Goal: Task Accomplishment & Management: Use online tool/utility

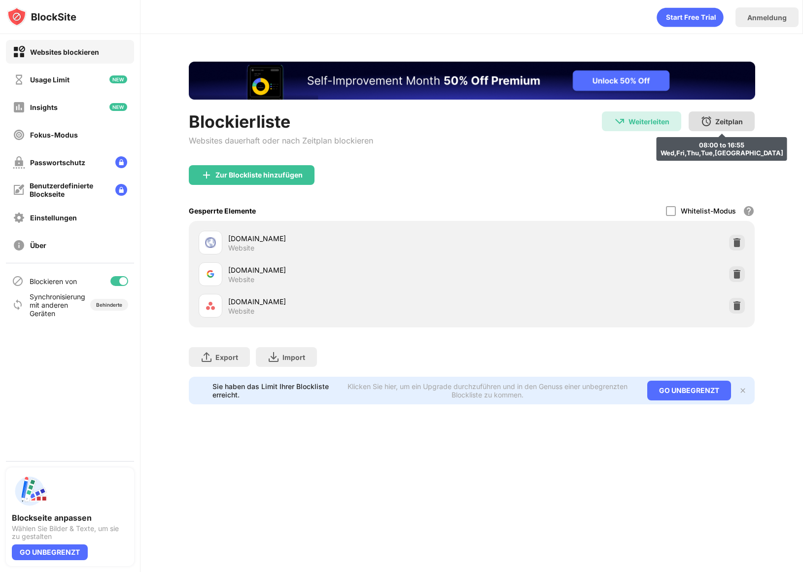
click at [665, 120] on div "Zeitplan" at bounding box center [729, 121] width 28 height 8
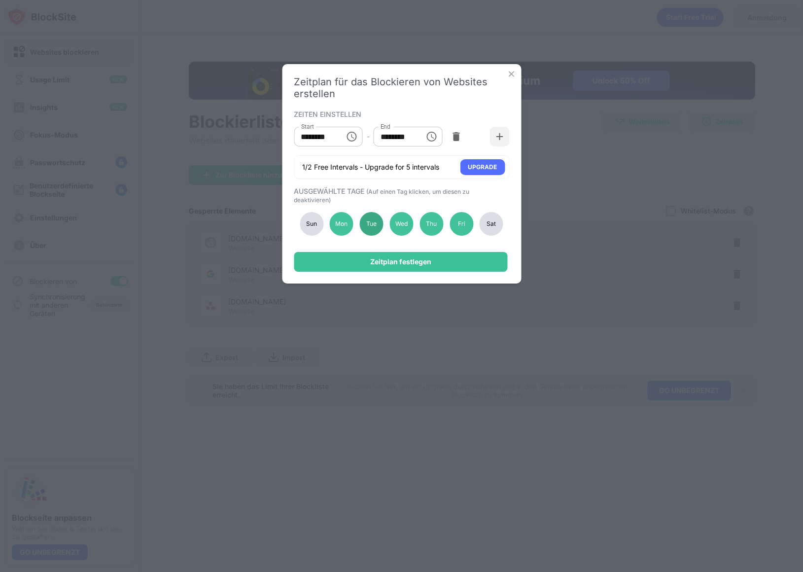
click at [366, 229] on div "Tue" at bounding box center [372, 224] width 24 height 24
click at [378, 266] on div "Zeitplan festlegen" at bounding box center [400, 262] width 213 height 20
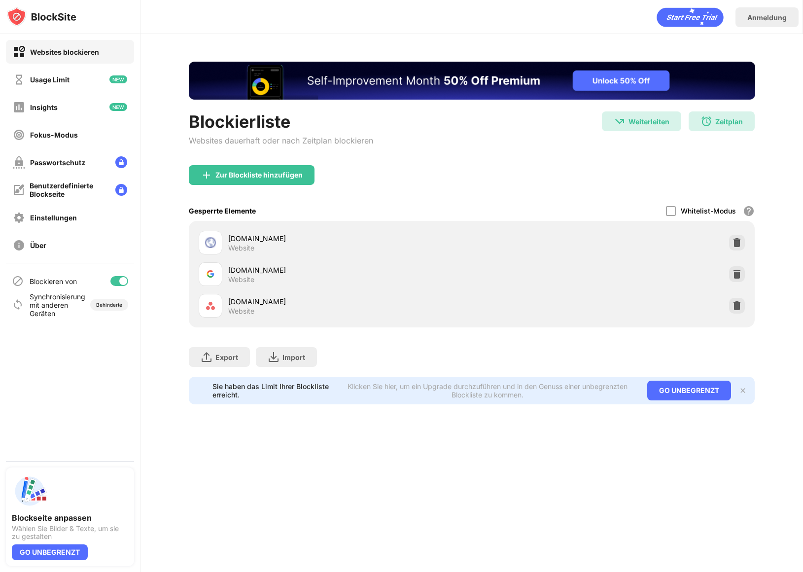
click at [665, 126] on div "Zeitplan 08:00 to 16:55 Wed,Fri,Thu,Mon" at bounding box center [722, 121] width 66 height 20
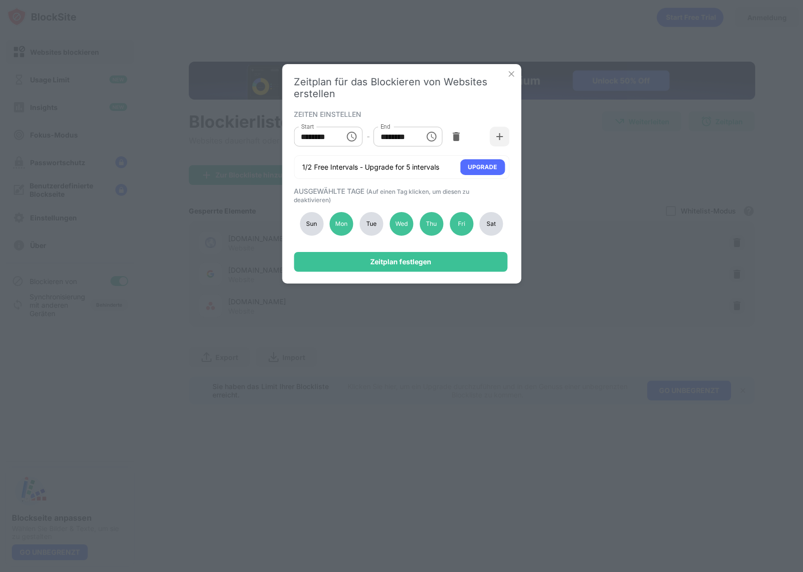
click at [369, 224] on div "Tue" at bounding box center [372, 224] width 24 height 24
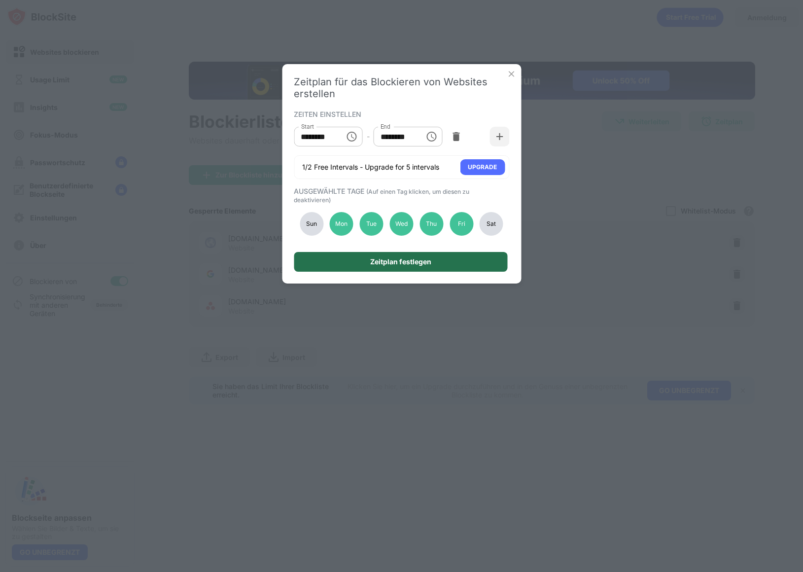
click at [375, 267] on div "Zeitplan festlegen" at bounding box center [400, 262] width 213 height 20
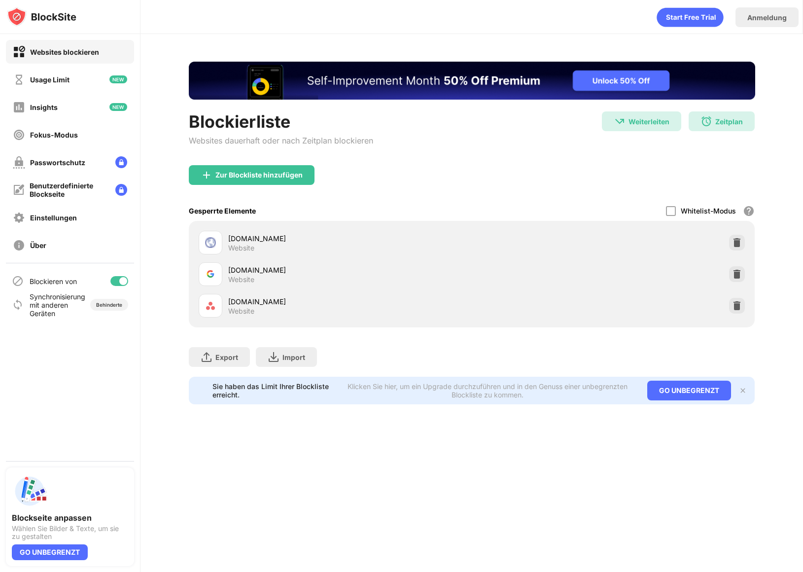
click at [665, 110] on div "Blockierliste Websites dauerhaft oder nach Zeitplan blockieren Weiterleiten Wei…" at bounding box center [472, 233] width 566 height 343
click at [665, 123] on div "Zeitplan" at bounding box center [729, 121] width 28 height 8
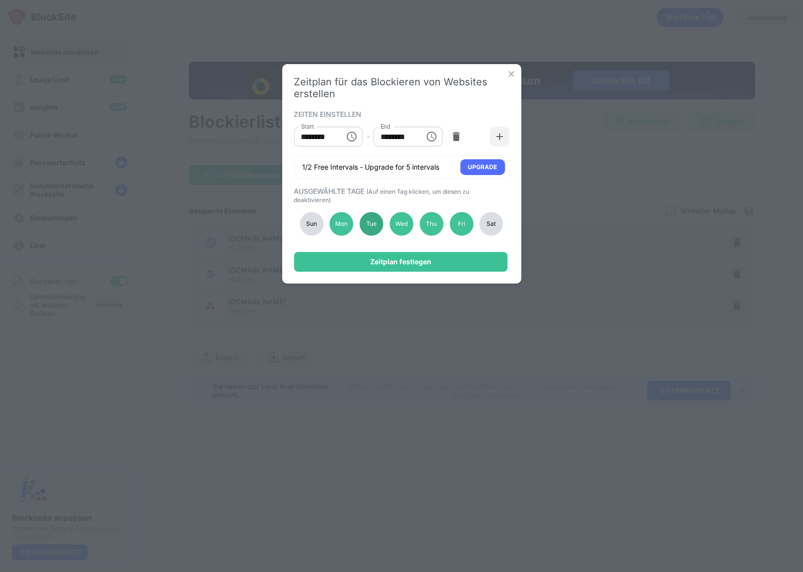
click at [374, 223] on div "Tue" at bounding box center [372, 224] width 24 height 24
click at [406, 261] on div "Zeitplan festlegen" at bounding box center [400, 262] width 61 height 8
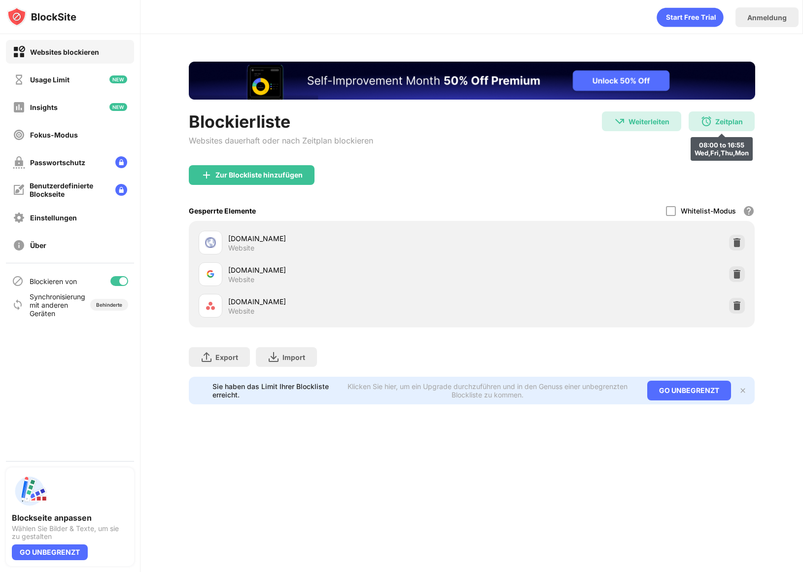
click at [665, 118] on div "Zeitplan" at bounding box center [729, 121] width 28 height 8
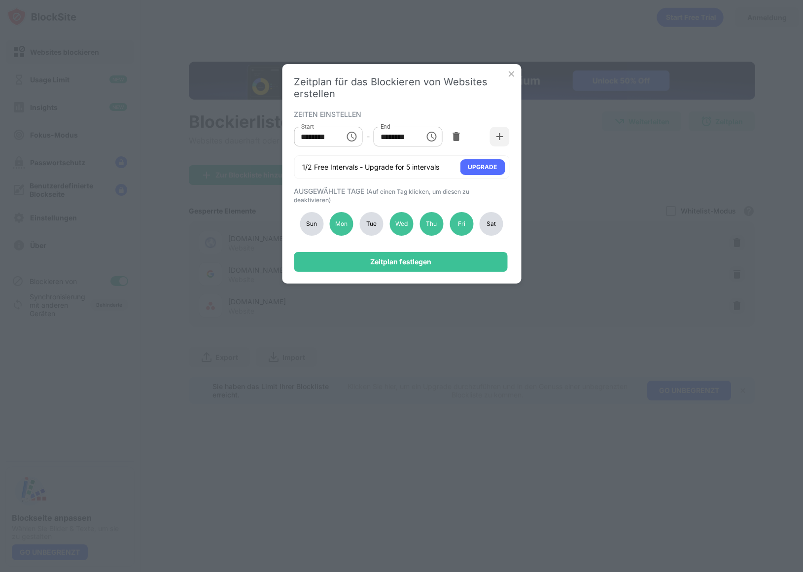
click at [365, 227] on div "Tue" at bounding box center [372, 224] width 24 height 24
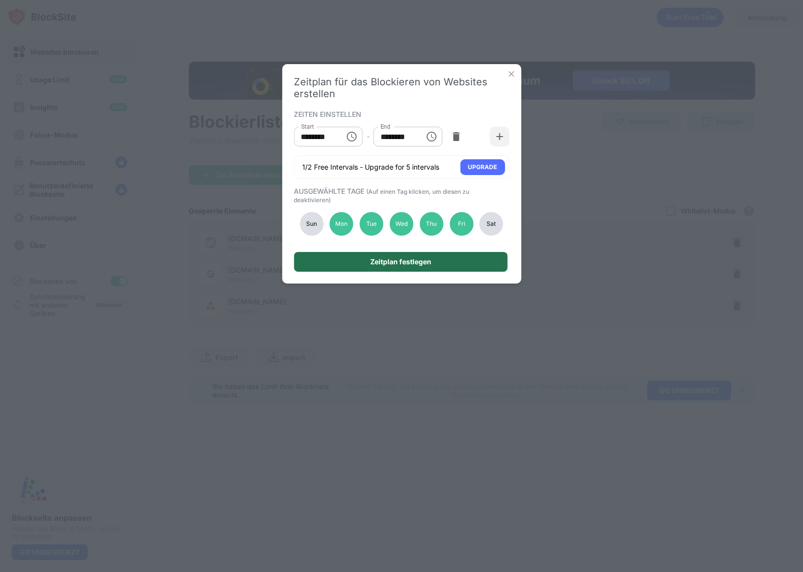
click at [365, 253] on div "Zeitplan festlegen" at bounding box center [400, 262] width 213 height 20
